Goal: Complete application form

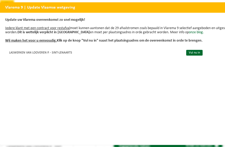
scroll to position [3, 0]
click at [194, 54] on link "Vul nu in" at bounding box center [194, 53] width 16 height 6
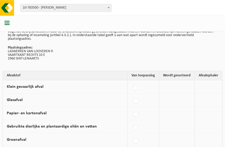
scroll to position [37, 0]
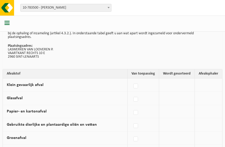
click at [136, 86] on label at bounding box center [135, 87] width 7 height 8
click at [131, 80] on input "Klein gevaarlijk afval" at bounding box center [131, 80] width 0 height 0
checkbox input "true"
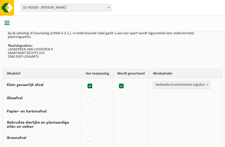
click at [90, 87] on label at bounding box center [89, 87] width 7 height 8
click at [86, 80] on input "Klein gevaarlijk afval" at bounding box center [85, 80] width 0 height 0
checkbox input "false"
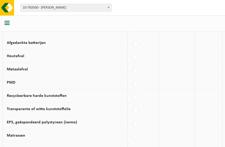
scroll to position [261, 0]
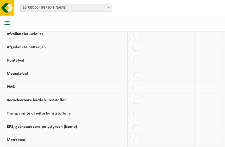
click at [137, 77] on label at bounding box center [135, 75] width 7 height 8
click at [131, 69] on input "Metaalafval" at bounding box center [131, 68] width 0 height 0
checkbox input "true"
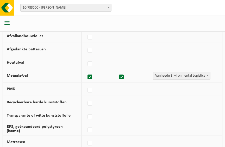
click at [208, 73] on span at bounding box center [207, 75] width 5 height 7
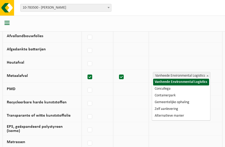
select select "Zelf aanlevering"
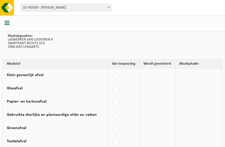
click at [116, 76] on label at bounding box center [116, 77] width 7 height 8
click at [112, 70] on input "Klein gevaarlijk afval" at bounding box center [112, 70] width 0 height 0
checkbox input "true"
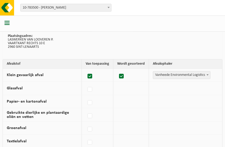
scroll to position [47, 0]
click at [207, 73] on span at bounding box center [207, 74] width 5 height 7
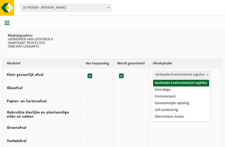
select select "Containerpark"
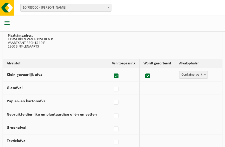
click at [118, 88] on label at bounding box center [116, 90] width 7 height 8
click at [112, 83] on input "Glasafval" at bounding box center [112, 83] width 0 height 0
checkbox input "true"
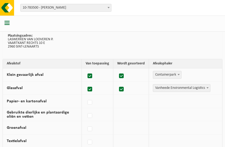
click at [208, 87] on span at bounding box center [207, 88] width 5 height 7
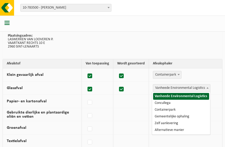
select select "Containerpark"
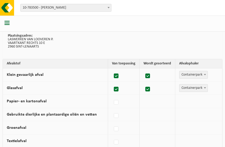
click at [117, 101] on label at bounding box center [116, 103] width 7 height 8
click at [112, 96] on input "Papier- en kartonafval" at bounding box center [112, 96] width 0 height 0
checkbox input "true"
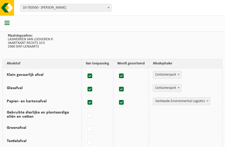
click at [208, 102] on b at bounding box center [207, 101] width 2 height 1
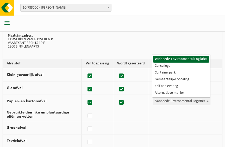
select select "Gemeentelijke ophaling"
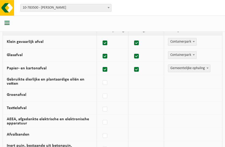
click at [103, 83] on label at bounding box center [105, 83] width 7 height 8
click at [101, 77] on input "Gebruikte dierlijke en plantaardige oliën en vetten" at bounding box center [100, 76] width 0 height 0
checkbox input "true"
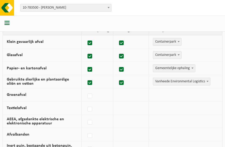
click at [208, 80] on span at bounding box center [207, 81] width 5 height 7
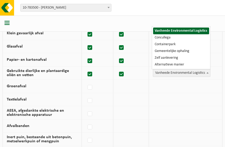
scroll to position [89, 0]
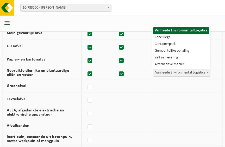
click at [91, 86] on label at bounding box center [89, 88] width 7 height 8
click at [86, 81] on input "Groenafval" at bounding box center [85, 81] width 0 height 0
checkbox input "true"
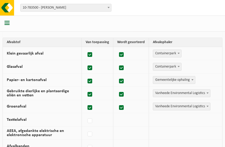
click at [175, 65] on span "Containerpark" at bounding box center [167, 66] width 28 height 7
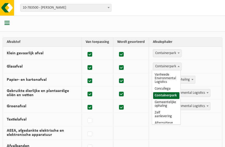
click at [176, 52] on span at bounding box center [178, 53] width 5 height 7
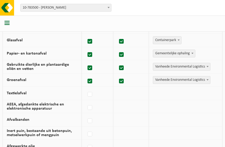
scroll to position [96, 0]
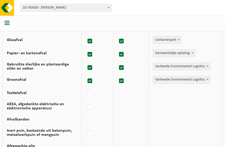
click at [90, 95] on label at bounding box center [89, 95] width 7 height 8
click at [86, 88] on input "Textielafval" at bounding box center [85, 88] width 0 height 0
checkbox input "true"
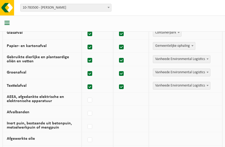
scroll to position [110, 0]
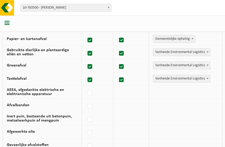
click at [208, 52] on b at bounding box center [207, 52] width 2 height 1
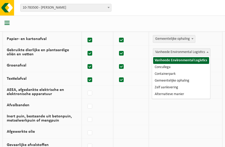
scroll to position [110, 0]
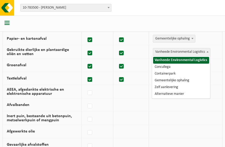
select select "Containerpark"
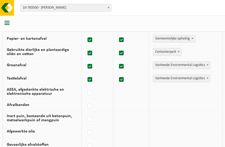
click at [209, 65] on span at bounding box center [207, 65] width 5 height 7
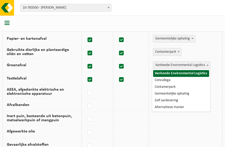
select select "Containerpark"
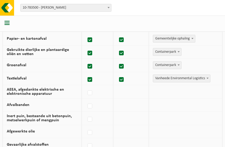
click at [210, 78] on span at bounding box center [207, 78] width 5 height 7
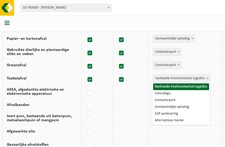
select select "Containerpark"
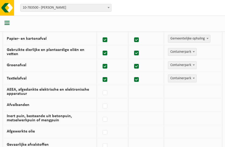
click at [107, 92] on label at bounding box center [105, 93] width 7 height 8
click at [101, 87] on input "AEEA, afgedankte elektrische en elektronische apparatuur" at bounding box center [100, 86] width 0 height 0
checkbox input "true"
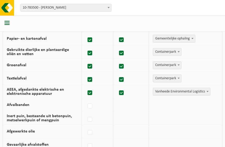
click at [208, 91] on b at bounding box center [207, 91] width 2 height 1
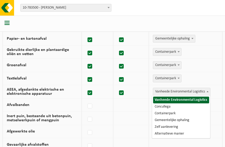
select select "Concullega"
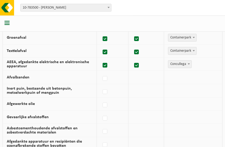
scroll to position [138, 0]
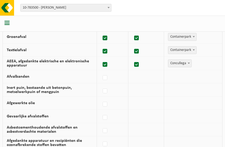
click at [107, 77] on label at bounding box center [105, 78] width 7 height 8
click at [101, 72] on input "Afvalbanden" at bounding box center [100, 71] width 0 height 0
checkbox input "true"
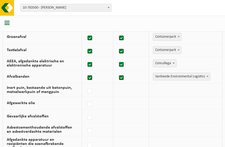
click at [208, 76] on b at bounding box center [207, 76] width 2 height 1
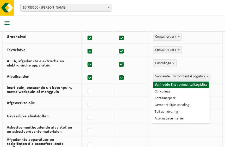
select select "Containerpark"
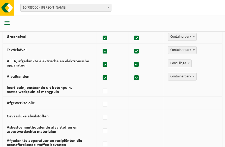
click at [105, 90] on label at bounding box center [105, 91] width 7 height 8
click at [101, 85] on input "Inert puin, bestaande uit betonpuin, metselwerkpuin of mengpuin" at bounding box center [100, 85] width 0 height 0
checkbox input "true"
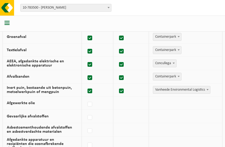
click at [208, 90] on span at bounding box center [207, 89] width 5 height 7
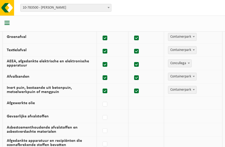
select select "Containerpark"
click at [106, 104] on label at bounding box center [105, 105] width 7 height 8
click at [101, 98] on input "Afgewerkte olie" at bounding box center [100, 98] width 0 height 0
checkbox input "true"
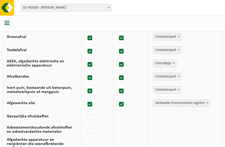
click at [205, 103] on span at bounding box center [207, 103] width 5 height 7
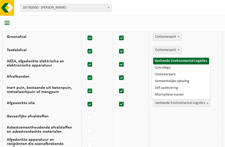
select select "Containerpark"
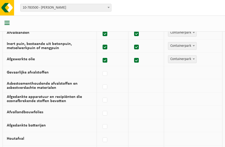
scroll to position [183, 0]
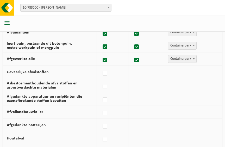
click at [105, 71] on label at bounding box center [105, 74] width 7 height 8
click at [101, 67] on input "Gevaarlijke afvalstoffen" at bounding box center [100, 67] width 0 height 0
checkbox input "true"
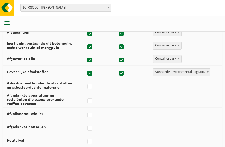
click at [207, 72] on b at bounding box center [207, 72] width 2 height 1
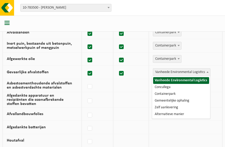
select select "Containerpark"
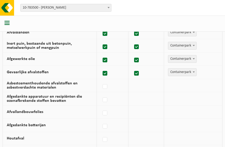
click at [106, 85] on label at bounding box center [105, 87] width 7 height 8
click at [101, 80] on input "Asbestcementhoudende afvalstoffen en asbestverdachte materialen" at bounding box center [100, 80] width 0 height 0
checkbox input "true"
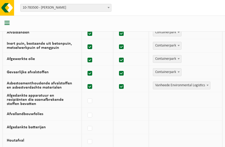
click at [206, 85] on span at bounding box center [207, 85] width 5 height 7
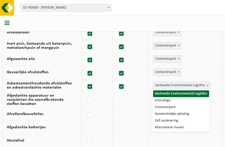
select select "Containerpark"
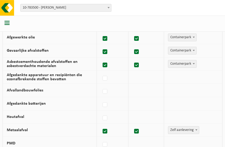
scroll to position [204, 0]
click at [105, 92] on label at bounding box center [105, 92] width 7 height 8
click at [101, 85] on input "Afvallandbouwfolies" at bounding box center [100, 85] width 0 height 0
checkbox input "true"
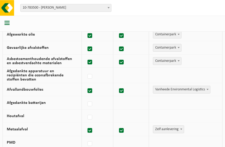
scroll to position [209, 0]
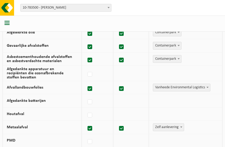
click at [121, 87] on label at bounding box center [121, 89] width 7 height 8
click at [117, 83] on input "checkbox" at bounding box center [117, 82] width 0 height 0
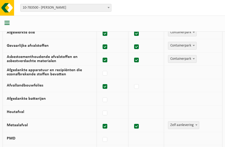
click at [137, 86] on label at bounding box center [136, 87] width 7 height 8
click at [132, 80] on input "checkbox" at bounding box center [132, 80] width 0 height 0
checkbox input "true"
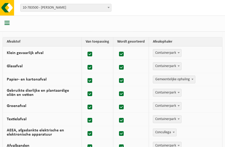
scroll to position [69, 0]
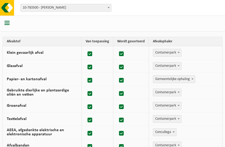
click at [90, 54] on label at bounding box center [89, 54] width 7 height 8
click at [86, 48] on input "Klein gevaarlijk afval" at bounding box center [85, 47] width 0 height 0
checkbox input "false"
click at [89, 67] on label at bounding box center [89, 68] width 7 height 8
click at [86, 61] on input "Glasafval" at bounding box center [85, 61] width 0 height 0
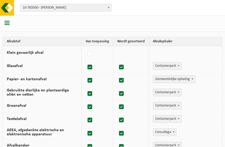
checkbox input "false"
click at [91, 79] on label at bounding box center [89, 81] width 7 height 8
click at [86, 74] on input "Papier- en kartonafval" at bounding box center [85, 74] width 0 height 0
checkbox input "false"
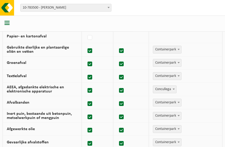
scroll to position [113, 0]
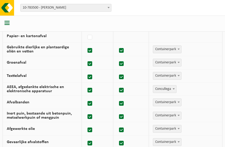
click at [89, 53] on label at bounding box center [89, 51] width 7 height 8
click at [86, 44] on input "Gebruikte dierlijke en plantaardige oliën en vetten" at bounding box center [85, 44] width 0 height 0
checkbox input "false"
click at [89, 65] on label at bounding box center [89, 64] width 7 height 8
click at [86, 58] on input "Groenafval" at bounding box center [85, 57] width 0 height 0
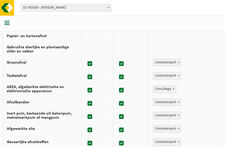
checkbox input "false"
click at [90, 78] on label at bounding box center [89, 77] width 7 height 8
click at [86, 71] on input "Textielafval" at bounding box center [85, 71] width 0 height 0
checkbox input "false"
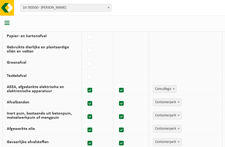
click at [90, 90] on label at bounding box center [89, 91] width 7 height 8
click at [86, 84] on input "AEEA, afgedankte elektrische en elektronische apparatuur" at bounding box center [85, 84] width 0 height 0
checkbox input "false"
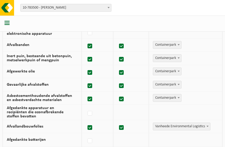
scroll to position [170, 0]
click at [91, 100] on label at bounding box center [89, 100] width 7 height 8
click at [86, 93] on input "Asbestcementhoudende afvalstoffen en asbestverdachte materialen" at bounding box center [85, 93] width 0 height 0
checkbox input "false"
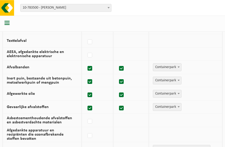
scroll to position [147, 0]
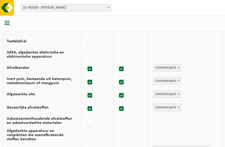
click at [90, 94] on label at bounding box center [89, 96] width 7 height 8
click at [86, 89] on input "Afgewerkte olie" at bounding box center [85, 89] width 0 height 0
checkbox input "false"
click at [91, 82] on label at bounding box center [89, 83] width 7 height 8
click at [86, 76] on input "Inert puin, bestaande uit betonpuin, metselwerkpuin of mengpuin" at bounding box center [85, 76] width 0 height 0
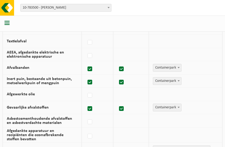
checkbox input "false"
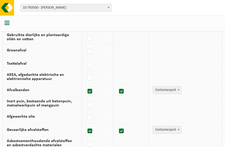
click at [176, 90] on span at bounding box center [178, 90] width 5 height 7
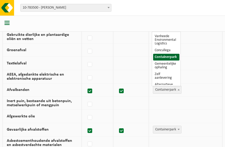
select select "Vanheede Environmental Logistics"
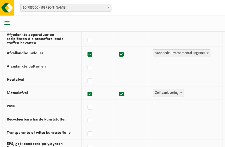
scroll to position [247, 0]
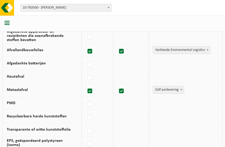
click at [91, 89] on label at bounding box center [89, 91] width 7 height 8
click at [86, 85] on input "Metaalafval" at bounding box center [85, 85] width 0 height 0
click at [92, 88] on label at bounding box center [89, 91] width 7 height 8
click at [86, 85] on input "Metaalafval" at bounding box center [85, 85] width 0 height 0
checkbox input "true"
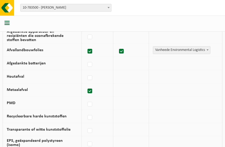
checkbox input "true"
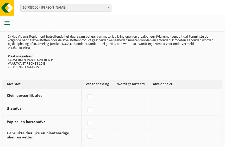
scroll to position [0, 0]
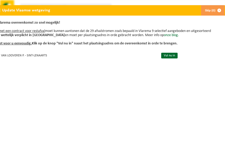
scroll to position [0, 25]
click at [164, 33] on link "onze blog." at bounding box center [171, 35] width 15 height 4
click at [172, 57] on link "Vul nu in" at bounding box center [169, 56] width 16 height 6
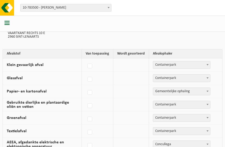
scroll to position [57, 0]
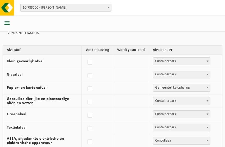
click at [92, 62] on label at bounding box center [89, 63] width 7 height 8
click at [86, 56] on input "Klein gevaarlijk afval" at bounding box center [85, 56] width 0 height 0
checkbox input "true"
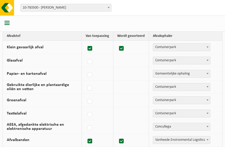
scroll to position [75, 0]
click at [91, 62] on label at bounding box center [89, 62] width 7 height 8
click at [86, 55] on input "Glasafval" at bounding box center [85, 55] width 0 height 0
checkbox input "true"
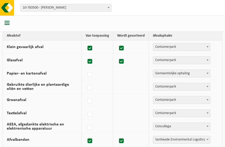
click at [91, 76] on label at bounding box center [89, 75] width 7 height 8
click at [86, 68] on input "Papier- en kartonafval" at bounding box center [85, 68] width 0 height 0
checkbox input "true"
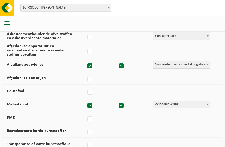
scroll to position [232, 0]
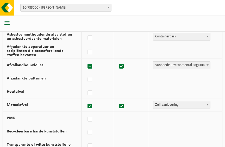
click at [91, 64] on label at bounding box center [89, 67] width 7 height 8
click at [86, 60] on input "Afvallandbouwfolies" at bounding box center [85, 60] width 0 height 0
checkbox input "false"
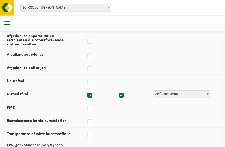
scroll to position [243, 0]
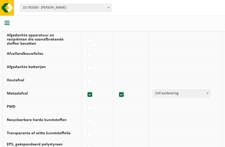
click at [91, 67] on label at bounding box center [89, 69] width 7 height 8
click at [86, 62] on input "Afgedankte batterijen" at bounding box center [85, 62] width 0 height 0
checkbox input "true"
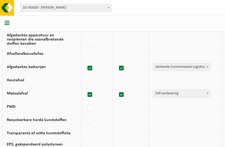
click at [207, 66] on b at bounding box center [207, 66] width 2 height 1
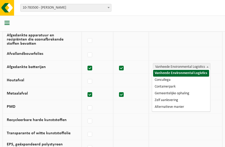
select select "Containerpark"
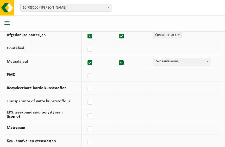
scroll to position [275, 0]
click at [91, 74] on label at bounding box center [89, 76] width 7 height 8
click at [86, 69] on input "PMD" at bounding box center [85, 69] width 0 height 0
checkbox input "true"
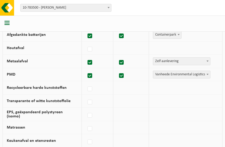
click at [208, 74] on b at bounding box center [207, 74] width 2 height 1
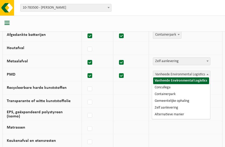
select select "Gemeentelijke ophaling"
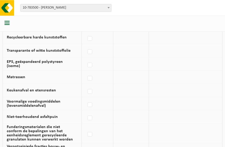
scroll to position [325, 0]
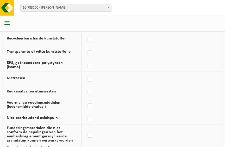
click at [93, 91] on label at bounding box center [89, 93] width 7 height 8
click at [86, 86] on input "Keukenafval en etensresten" at bounding box center [85, 86] width 0 height 0
checkbox input "true"
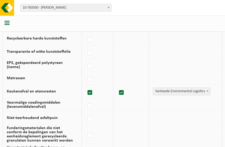
click at [207, 88] on span at bounding box center [207, 91] width 5 height 7
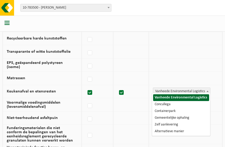
select select "Gemeentelijke ophaling"
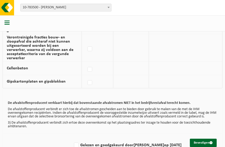
scroll to position [435, 0]
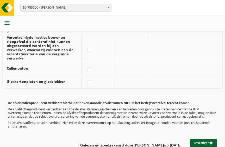
click at [202, 141] on button "Bevestigen" at bounding box center [203, 143] width 27 height 8
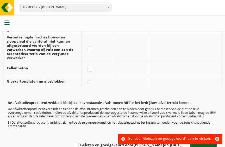
scroll to position [435, 0]
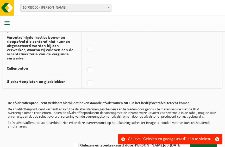
click at [78, 143] on label "Gelezen en goedgekeurd door CARINE RAATS op 17/09/25" at bounding box center [127, 146] width 109 height 8
click at [72, 139] on input "Gelezen en goedgekeurd door CARINE RAATS op 17/09/25" at bounding box center [72, 139] width 0 height 0
checkbox input "true"
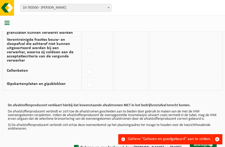
scroll to position [433, 0]
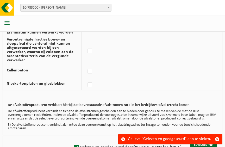
click at [209, 142] on button "Bevestigen" at bounding box center [203, 145] width 27 height 8
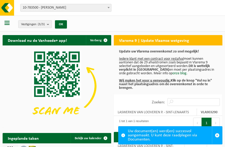
click at [9, 22] on span "button" at bounding box center [6, 22] width 5 height 5
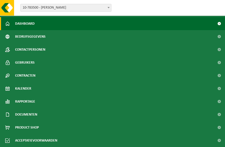
scroll to position [24, 0]
click at [9, 116] on span at bounding box center [7, 114] width 5 height 13
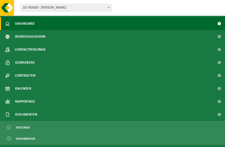
click at [214, 116] on span at bounding box center [219, 114] width 12 height 13
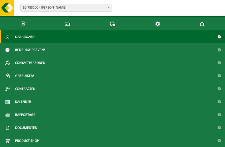
scroll to position [30, 0]
click at [8, 128] on span at bounding box center [7, 128] width 5 height 13
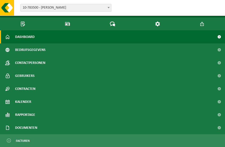
click at [10, 141] on span at bounding box center [9, 141] width 4 height 10
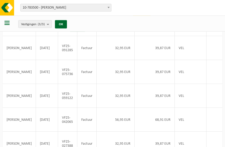
scroll to position [84, 0]
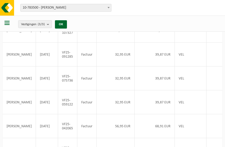
click at [14, 91] on td "[PERSON_NAME]" at bounding box center [19, 79] width 33 height 24
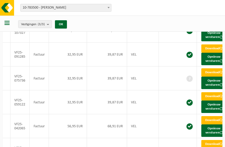
scroll to position [0, 47]
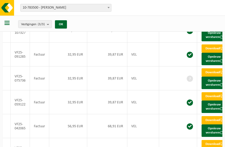
click at [220, 74] on span at bounding box center [221, 72] width 3 height 3
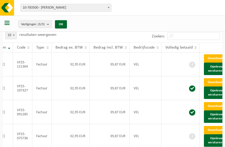
scroll to position [27, 0]
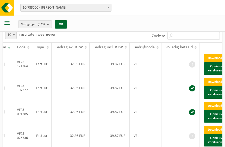
click at [210, 59] on link "Download" at bounding box center [217, 58] width 26 height 8
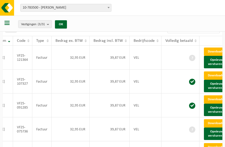
click at [213, 80] on link "Download" at bounding box center [217, 76] width 26 height 8
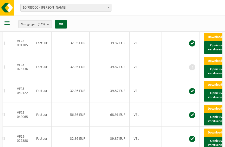
scroll to position [96, 0]
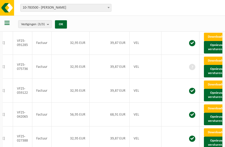
click at [210, 65] on link "Download" at bounding box center [217, 61] width 26 height 8
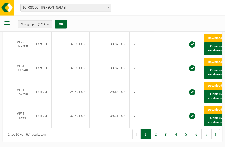
scroll to position [210, 0]
click at [210, 114] on link "Download" at bounding box center [217, 110] width 26 height 8
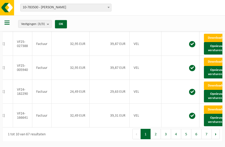
scroll to position [219, 0]
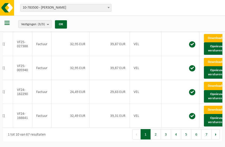
click at [211, 90] on link "Download" at bounding box center [217, 86] width 26 height 8
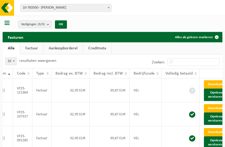
scroll to position [0, 0]
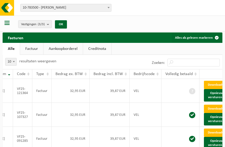
click at [32, 49] on link "Factuur" at bounding box center [31, 49] width 23 height 12
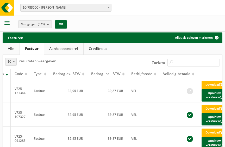
click at [8, 22] on span "button" at bounding box center [6, 22] width 5 height 5
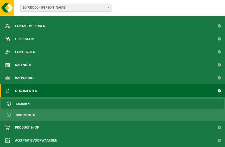
scroll to position [48, 0]
click at [24, 117] on span "Documenten" at bounding box center [25, 115] width 19 height 10
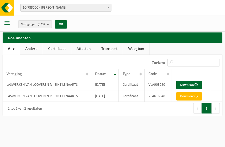
click at [200, 84] on link "Download" at bounding box center [189, 85] width 26 height 8
click at [188, 97] on link "Download" at bounding box center [189, 96] width 26 height 8
click at [35, 48] on link "Andere" at bounding box center [31, 49] width 23 height 12
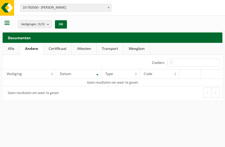
click at [64, 47] on link "Certificaat" at bounding box center [57, 49] width 28 height 12
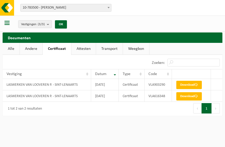
click at [92, 49] on link "Attesten" at bounding box center [83, 49] width 24 height 12
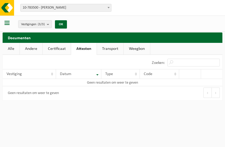
click at [117, 50] on link "Transport" at bounding box center [110, 49] width 27 height 12
click at [143, 48] on link "Weegbon" at bounding box center [137, 49] width 26 height 12
click at [8, 23] on span "button" at bounding box center [6, 22] width 5 height 5
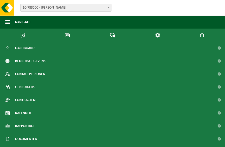
click at [16, 49] on span "Dashboard" at bounding box center [25, 48] width 20 height 13
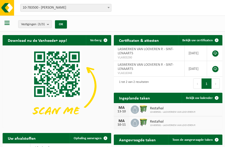
click at [9, 20] on span "button" at bounding box center [6, 22] width 5 height 5
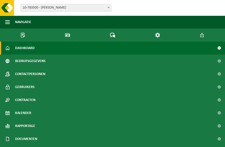
click at [67, 34] on span at bounding box center [67, 35] width 5 height 5
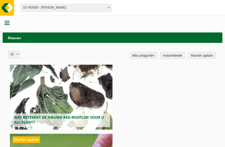
click at [7, 22] on span "button" at bounding box center [6, 22] width 5 height 5
